Goal: Information Seeking & Learning: Learn about a topic

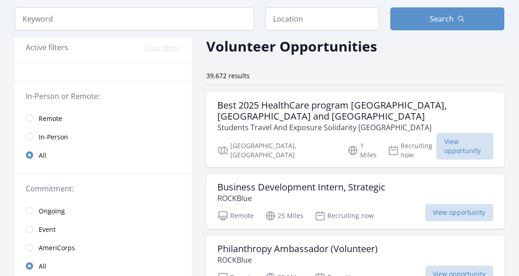
scroll to position [43, 0]
click at [261, 105] on h3 "Best 2025 HealthCare program South Africa, Togo and Benin" at bounding box center [355, 110] width 276 height 22
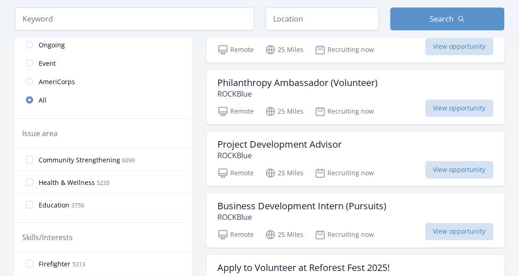
scroll to position [209, 0]
click at [223, 139] on h3 "Project Development Advisor" at bounding box center [279, 144] width 124 height 11
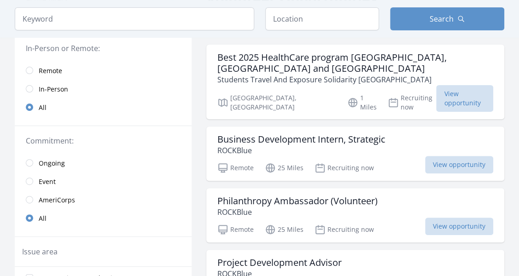
scroll to position [88, 0]
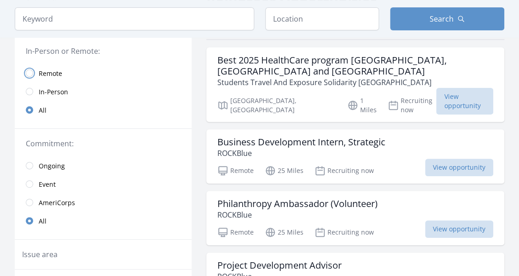
click at [29, 74] on input "radio" at bounding box center [29, 73] width 7 height 7
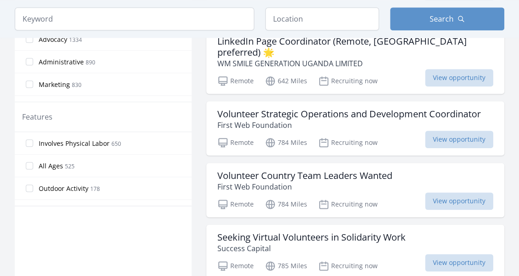
scroll to position [427, 0]
click at [251, 108] on h3 "Volunteer Strategic Operations and Development Coordinator" at bounding box center [348, 113] width 263 height 11
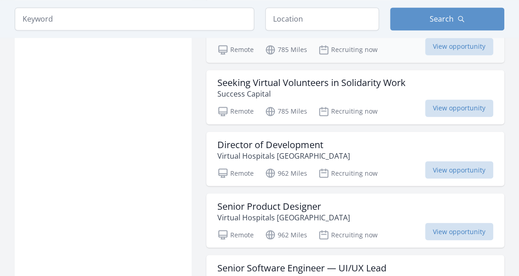
scroll to position [636, 0]
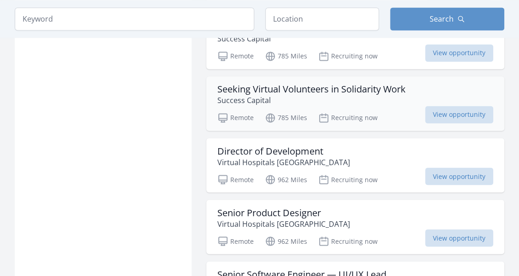
click at [310, 84] on h3 "Seeking Virtual Volunteers in Solidarity Work" at bounding box center [311, 89] width 188 height 11
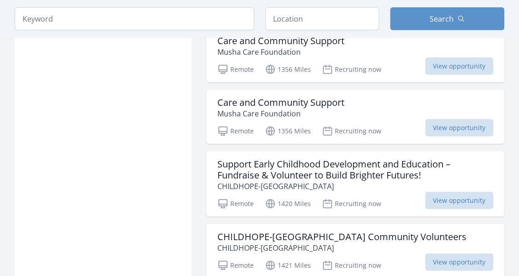
scroll to position [994, 0]
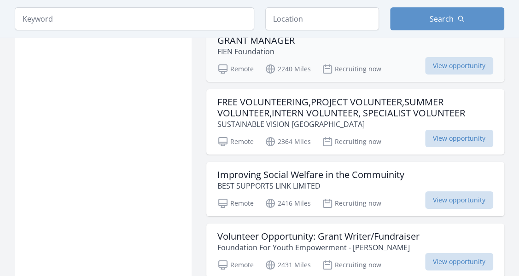
scroll to position [1387, 0]
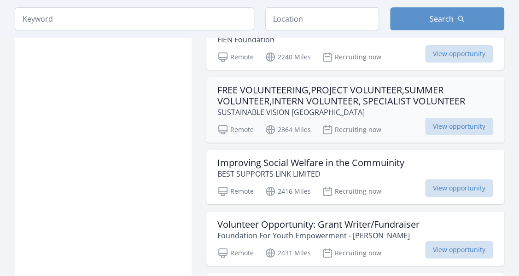
click at [310, 85] on h3 "FREE VOLUNTEERING,PROJECT VOLUNTEER,SUMMER VOLUNTEER,INTERN VOLUNTEER, SPECIALI…" at bounding box center [355, 96] width 276 height 22
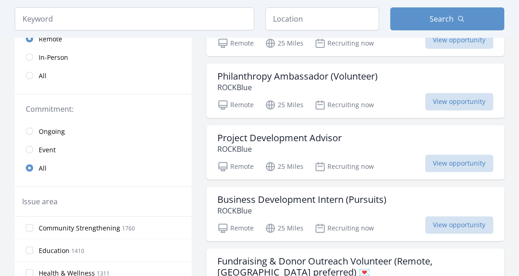
scroll to position [0, 0]
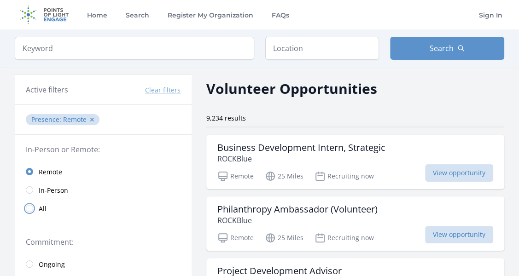
click at [31, 205] on input "radio" at bounding box center [29, 208] width 7 height 7
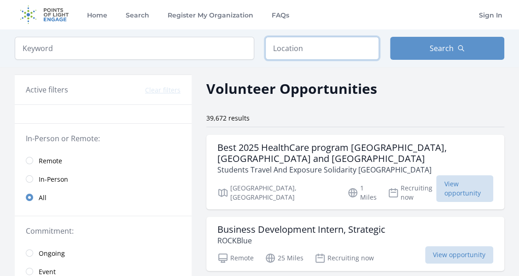
click at [304, 44] on input "text" at bounding box center [322, 48] width 114 height 23
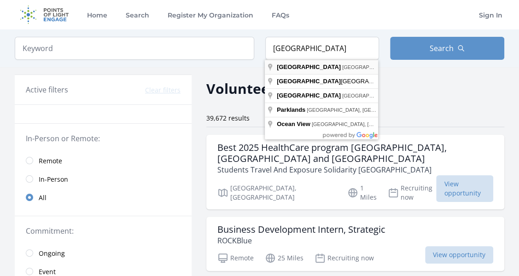
type input "Cape Town, South Africa"
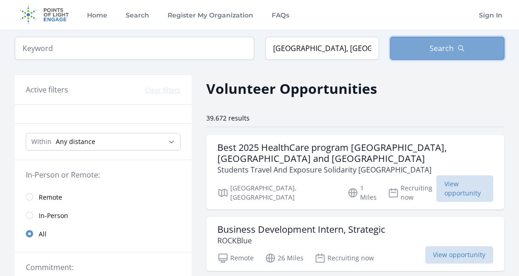
click at [427, 53] on button "Search" at bounding box center [447, 48] width 114 height 23
click at [425, 52] on button "Search" at bounding box center [447, 48] width 114 height 23
click at [417, 47] on button "Search" at bounding box center [447, 48] width 114 height 23
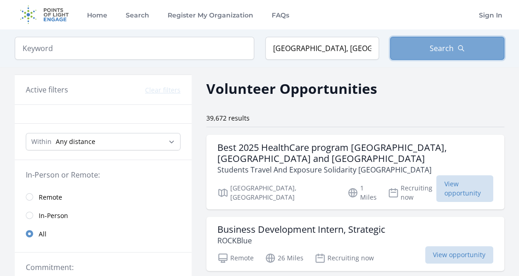
click at [417, 47] on button "Search" at bounding box center [447, 48] width 114 height 23
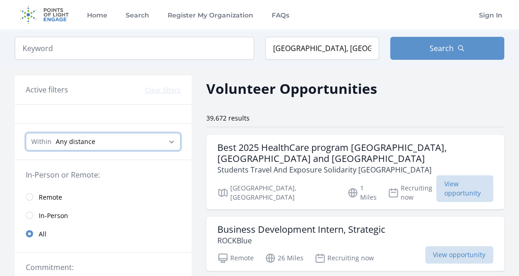
click at [171, 139] on select "Any distance , 5 Miles , 20 Miles , 50 Miles , 100 Miles" at bounding box center [103, 142] width 155 height 18
select select "32186"
click at [26, 133] on select "Any distance , 5 Miles , 20 Miles , 50 Miles , 100 Miles" at bounding box center [103, 142] width 155 height 18
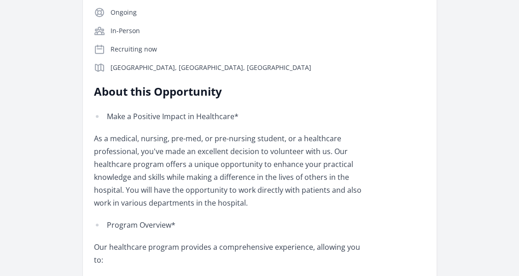
scroll to position [245, 0]
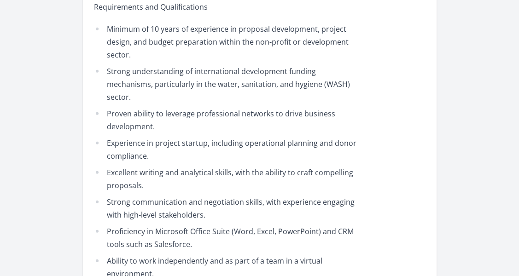
scroll to position [1102, 0]
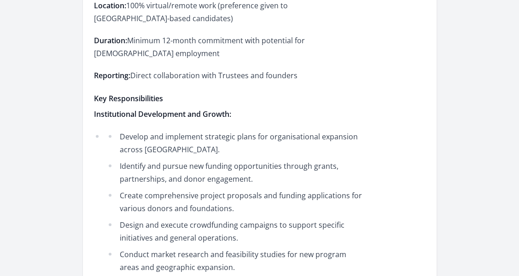
scroll to position [653, 0]
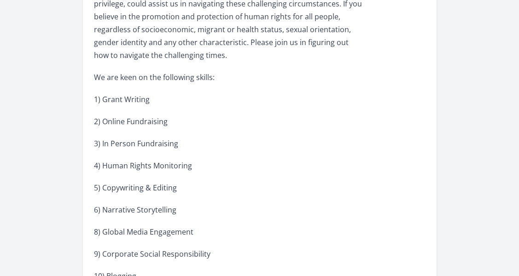
scroll to position [352, 0]
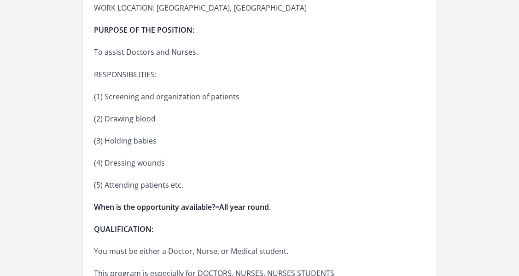
scroll to position [713, 0]
